Goal: Transaction & Acquisition: Purchase product/service

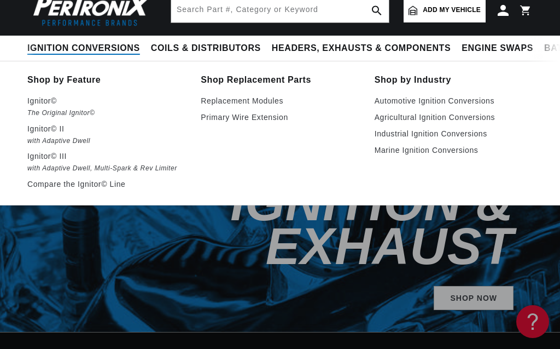
click at [85, 54] on span "Ignition Conversions" at bounding box center [83, 48] width 113 height 11
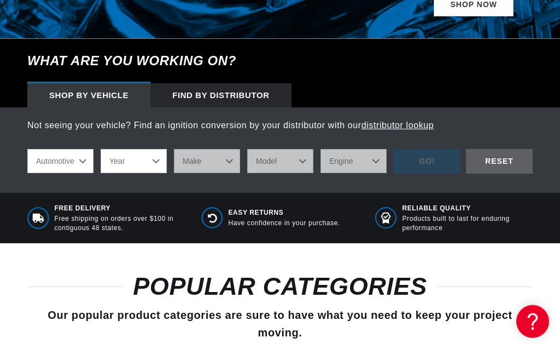
scroll to position [374, 0]
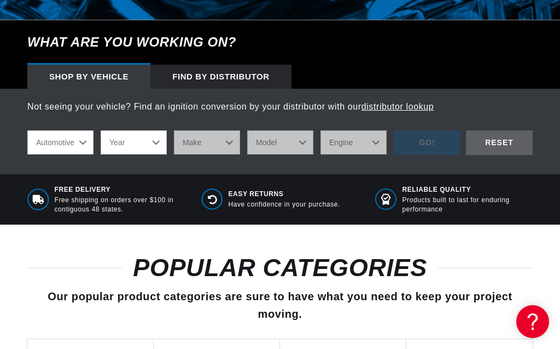
click at [27, 130] on select "Automotive Agricultural Industrial Marine Motorcycle" at bounding box center [60, 142] width 66 height 24
click option "Agricultural" at bounding box center [0, 0] width 0 height 0
select select "Agricultural"
click at [101, 130] on select "Year [DATE] 1965 1964 1960 1959 1958 1957 1939 1938 1937" at bounding box center [134, 142] width 66 height 24
click at [200, 130] on div "Automotive Agricultural Industrial Marine Motorcycle Year [DATE] 1965 1964 1960…" at bounding box center [210, 142] width 367 height 25
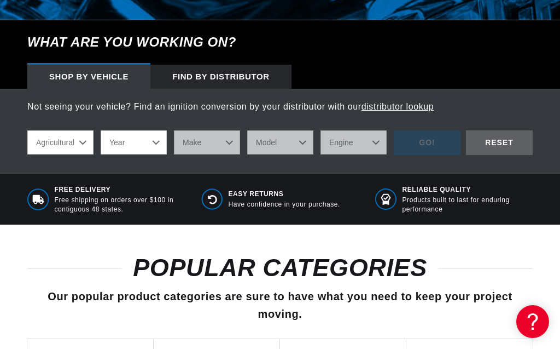
click at [101, 130] on select "Year [DATE] 1965 1964 1960 1959 1958 1957 1939 1938 1937" at bounding box center [134, 142] width 66 height 24
click at [156, 130] on select "Year [DATE] 1965 1964 1960 1959 1958 1957 1939 1938 1937" at bounding box center [134, 142] width 66 height 24
click at [101, 130] on select "Year [DATE] 1965 1964 1960 1959 1958 1957 1939 1938 1937" at bounding box center [134, 142] width 66 height 24
select select "1970"
click option "1970" at bounding box center [0, 0] width 0 height 0
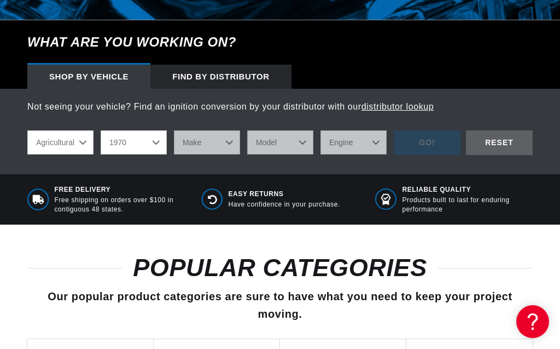
click at [153, 134] on div "Not seeing your vehicle? Find an ignition conversion by your distributor with o…" at bounding box center [280, 131] width 560 height 85
select select "1970"
click at [174, 130] on select "Make International Harvester" at bounding box center [207, 142] width 66 height 24
click option "Make" at bounding box center [0, 0] width 0 height 0
